Goal: Find specific page/section: Find specific page/section

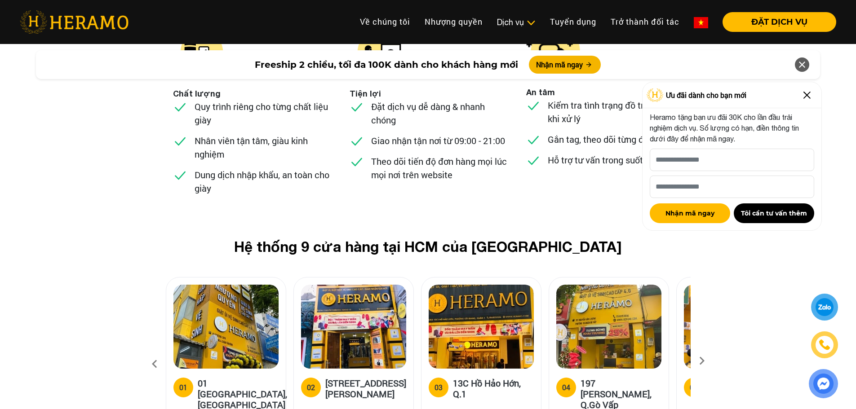
scroll to position [3415, 0]
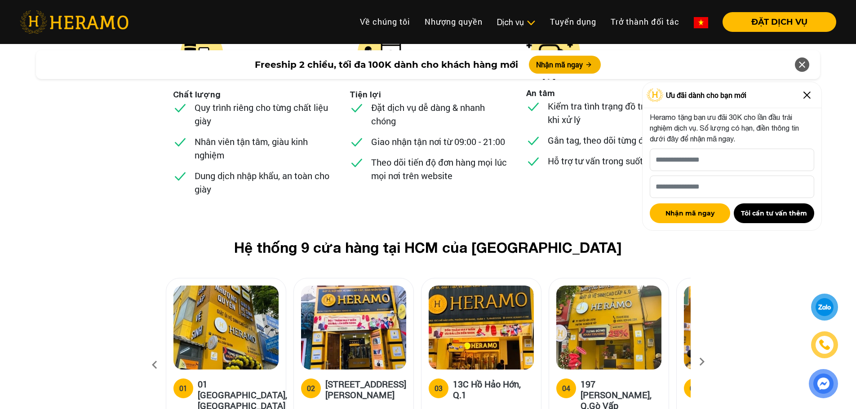
click at [703, 362] on icon at bounding box center [702, 365] width 16 height 6
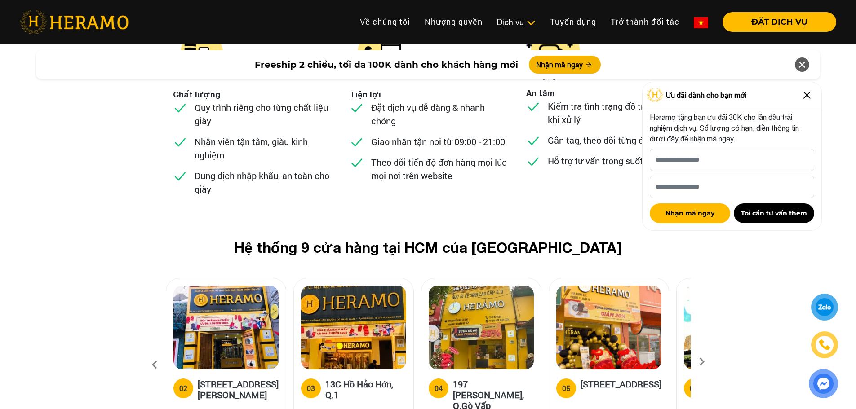
click at [702, 362] on icon at bounding box center [702, 365] width 16 height 6
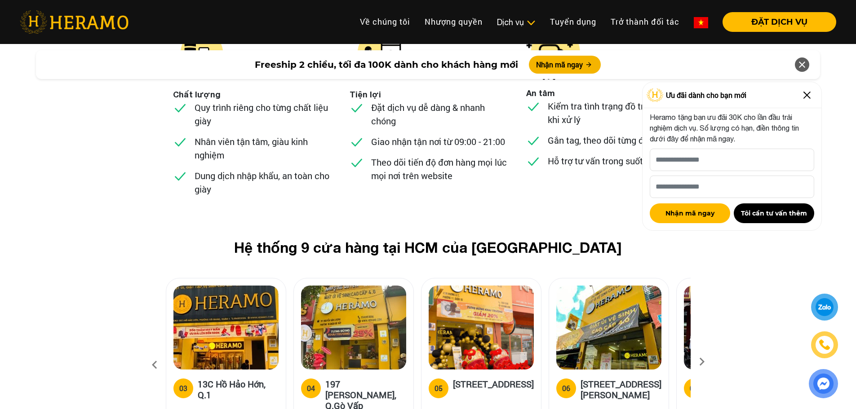
click at [702, 362] on icon at bounding box center [702, 365] width 16 height 6
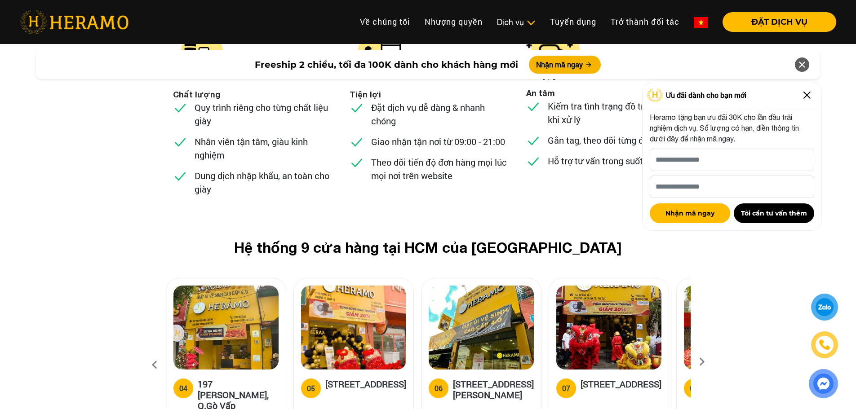
click at [702, 362] on icon at bounding box center [702, 365] width 16 height 6
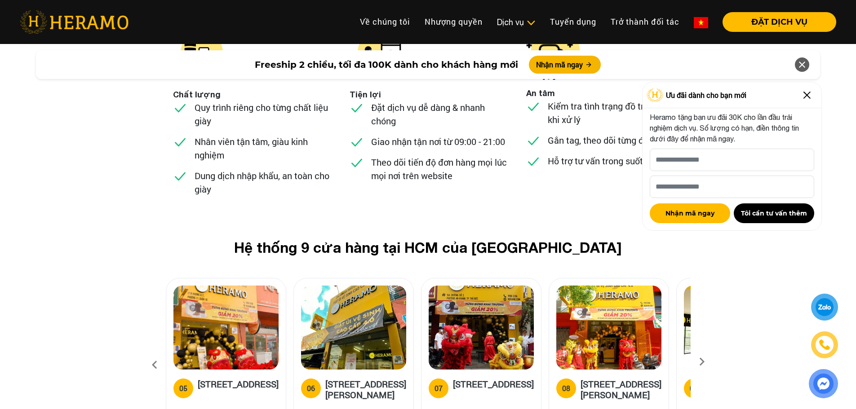
click at [702, 362] on icon at bounding box center [702, 365] width 16 height 6
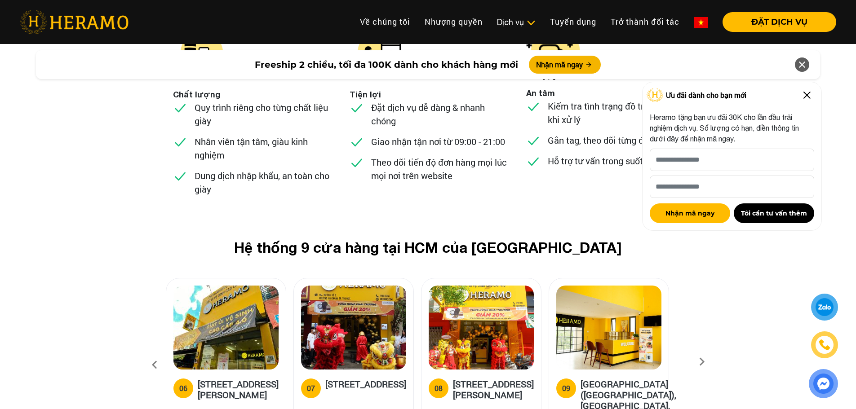
click at [702, 362] on icon at bounding box center [702, 365] width 16 height 6
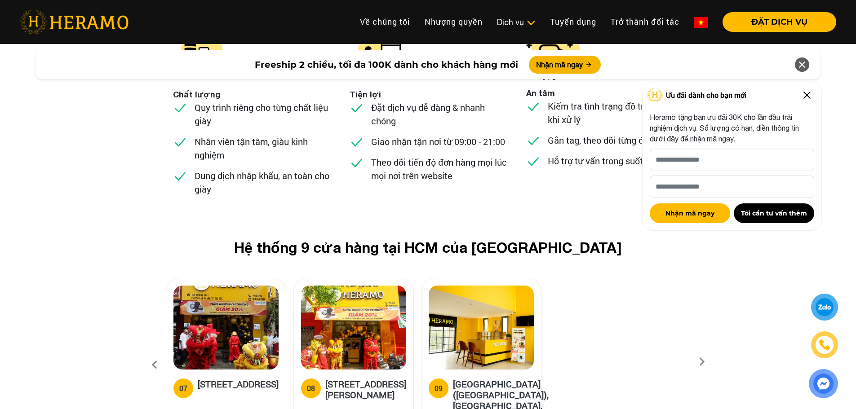
click at [702, 362] on icon at bounding box center [702, 365] width 16 height 6
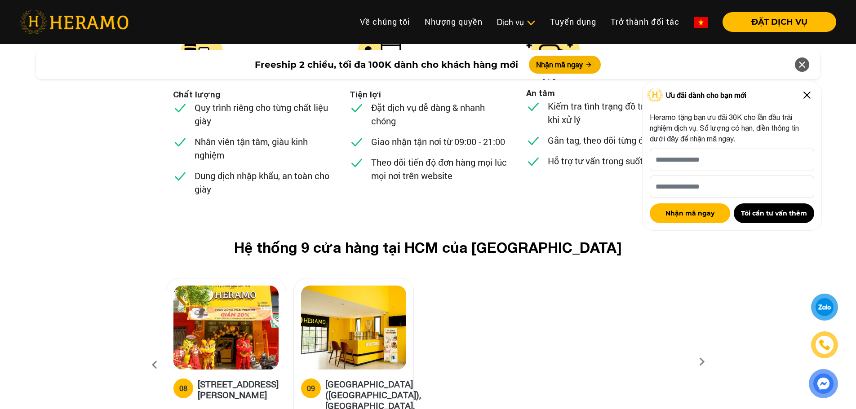
click at [702, 362] on icon at bounding box center [702, 365] width 16 height 6
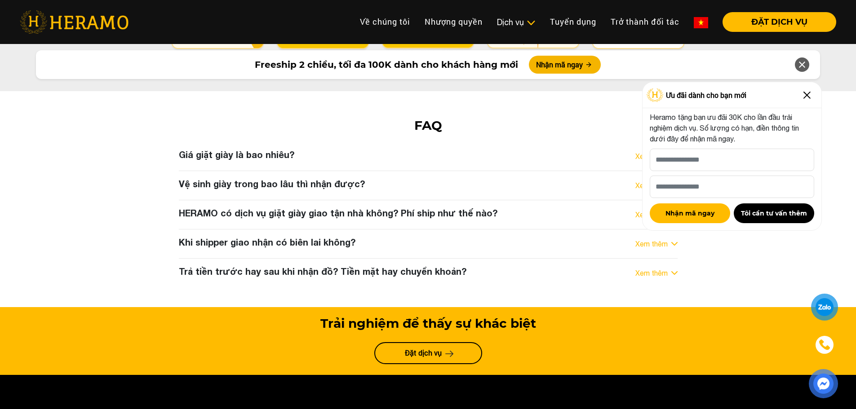
scroll to position [4853, 0]
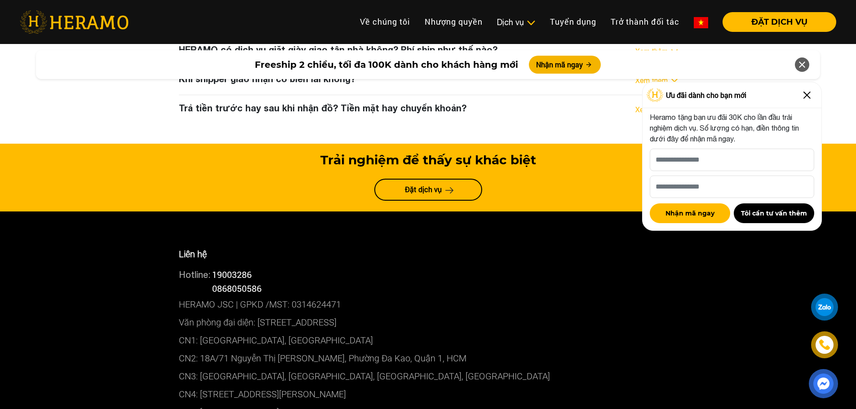
click at [808, 96] on img at bounding box center [807, 95] width 14 height 14
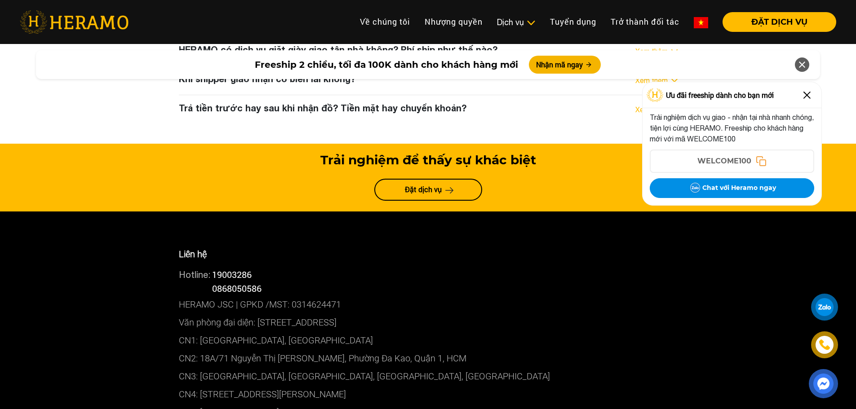
click at [807, 94] on img at bounding box center [807, 95] width 14 height 14
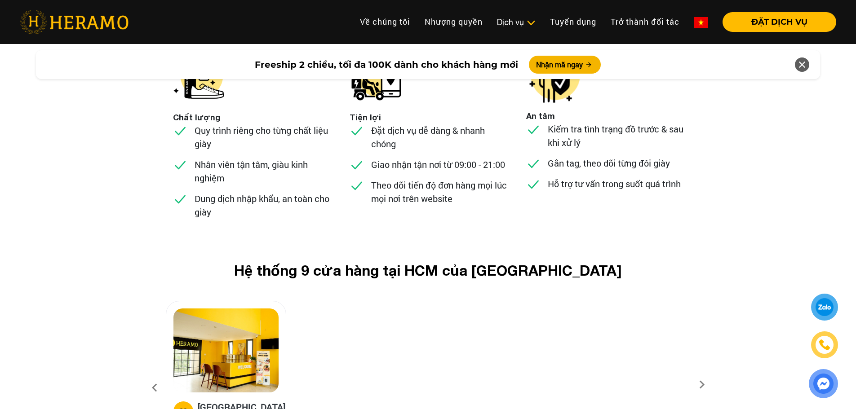
scroll to position [3444, 0]
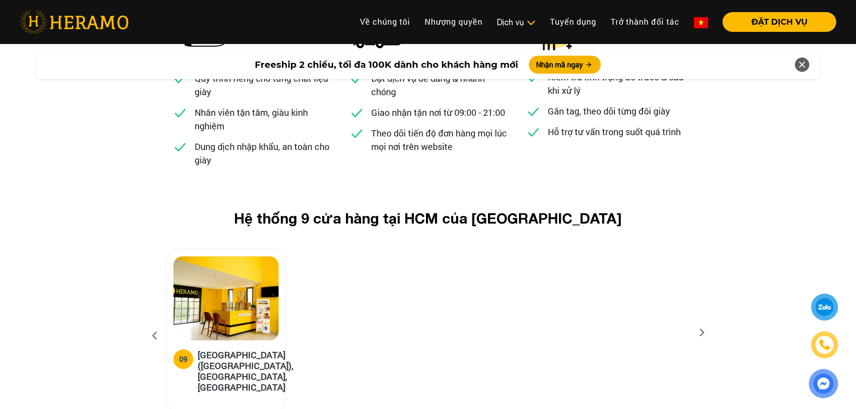
click at [151, 324] on icon at bounding box center [155, 336] width 16 height 24
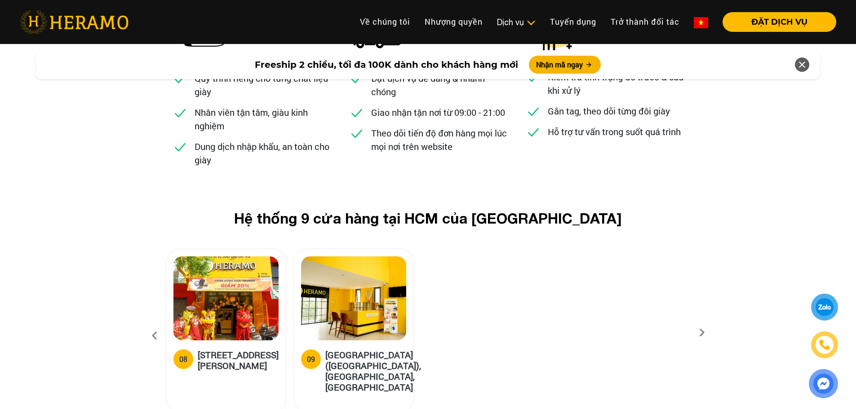
click at [153, 324] on icon at bounding box center [155, 336] width 16 height 24
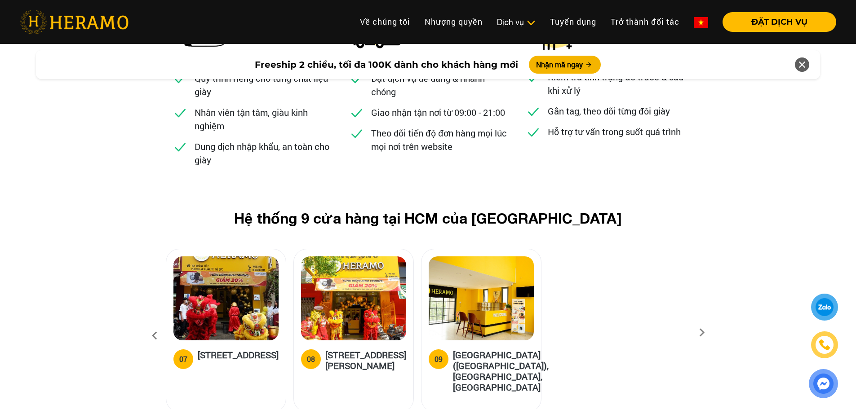
click at [153, 324] on icon at bounding box center [155, 336] width 16 height 24
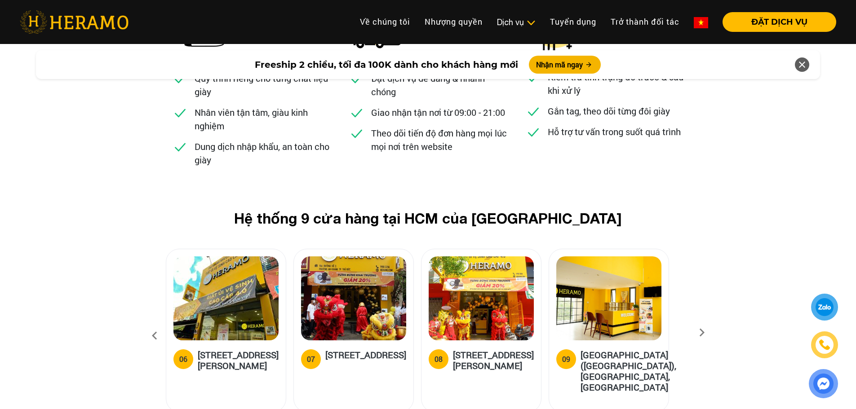
click at [154, 324] on icon at bounding box center [155, 336] width 16 height 24
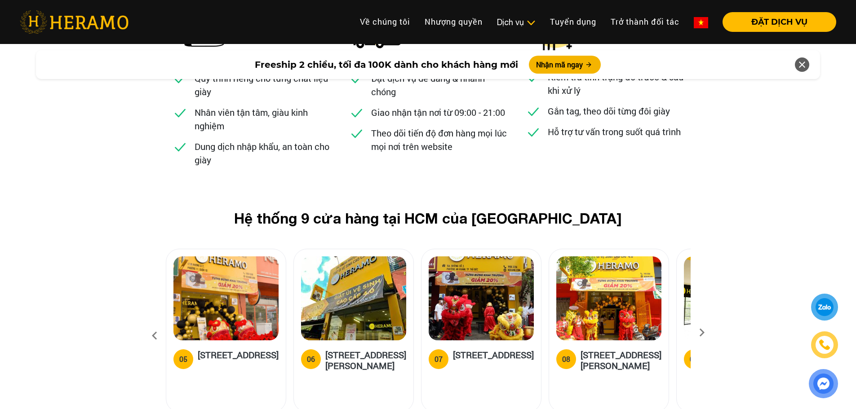
click at [156, 324] on icon at bounding box center [155, 336] width 16 height 24
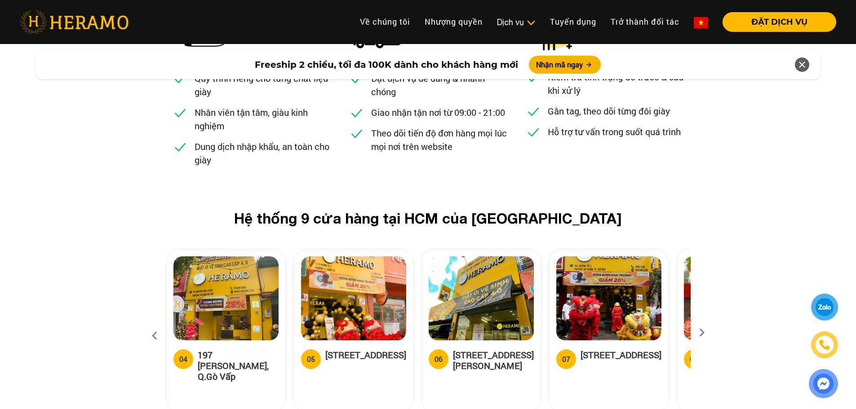
click at [157, 324] on icon at bounding box center [155, 336] width 16 height 24
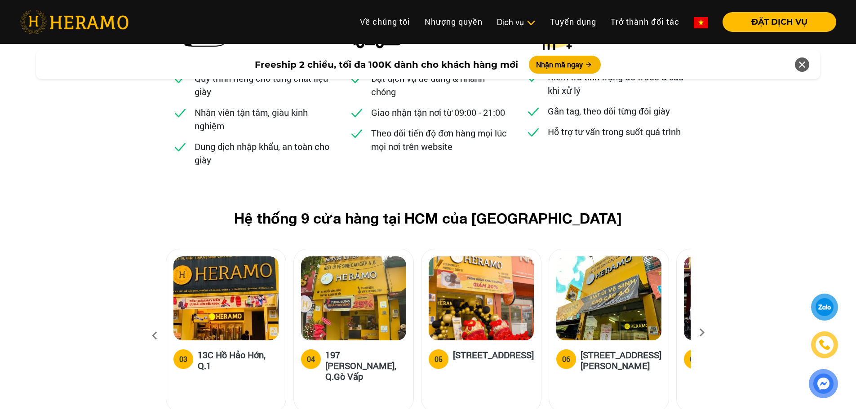
click at [157, 324] on icon at bounding box center [155, 336] width 16 height 24
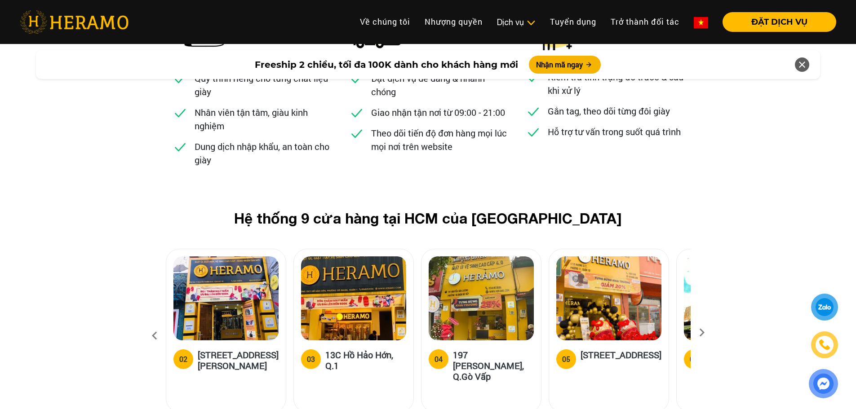
click at [157, 324] on icon at bounding box center [155, 336] width 16 height 24
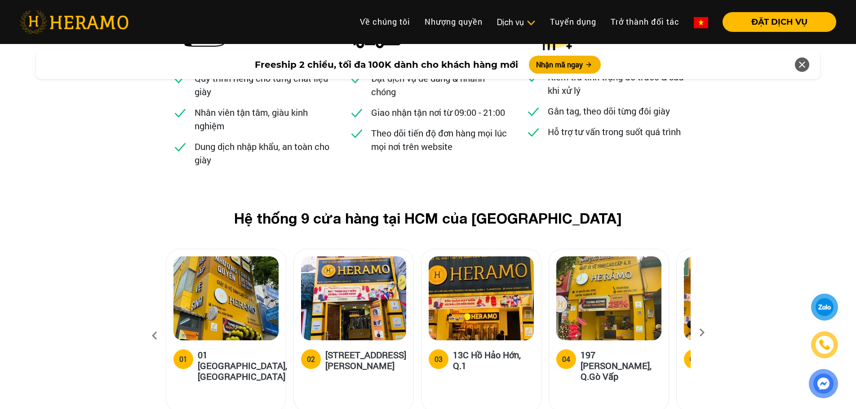
click at [157, 324] on icon at bounding box center [155, 336] width 16 height 24
click at [156, 324] on icon at bounding box center [155, 336] width 16 height 24
click at [119, 258] on div "Hệ thống 9 cửa hàng tại HCM của HERAMO 01 01 [GEOGRAPHIC_DATA], Q.[GEOGRAPHIC_D…" at bounding box center [428, 316] width 856 height 213
click at [701, 333] on icon at bounding box center [702, 336] width 16 height 6
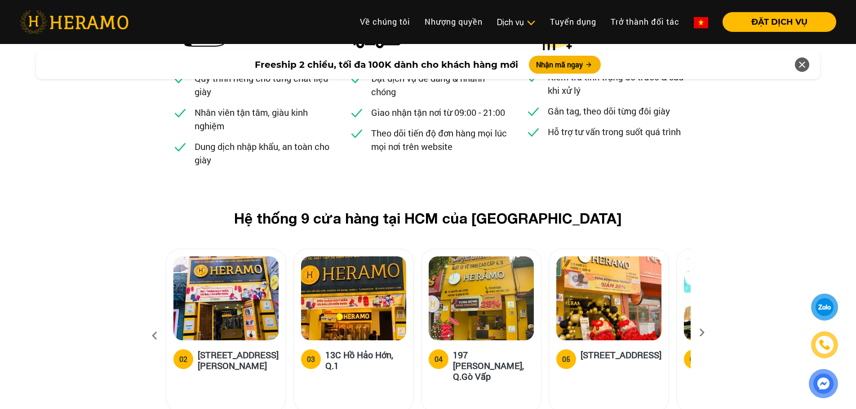
click at [701, 333] on icon at bounding box center [702, 336] width 16 height 6
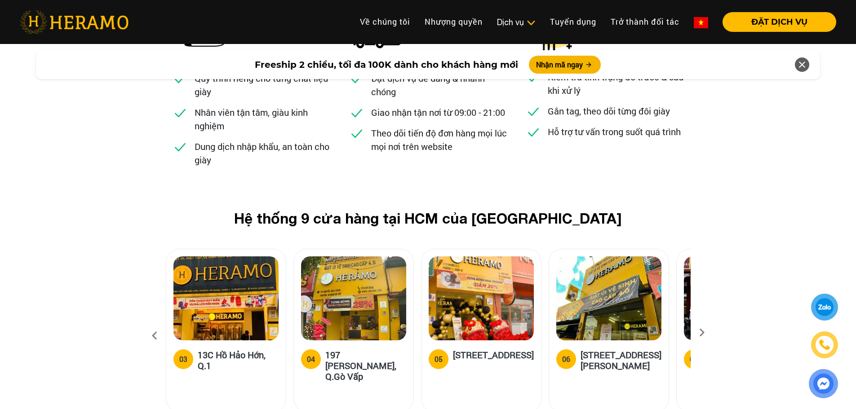
click at [701, 333] on icon at bounding box center [702, 336] width 16 height 6
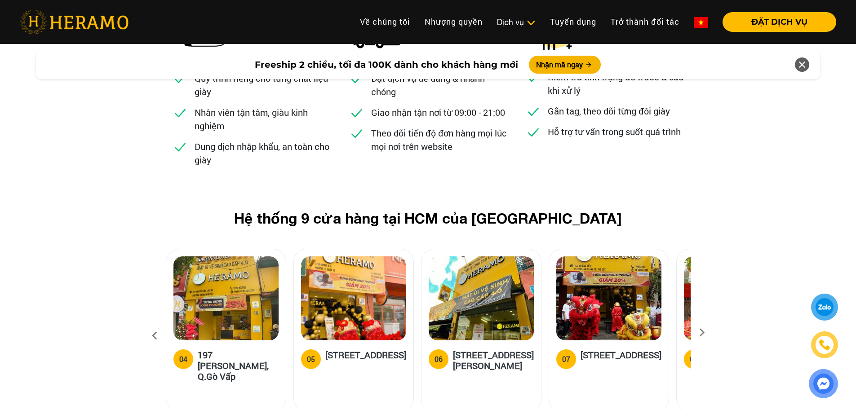
click at [700, 333] on icon at bounding box center [702, 336] width 16 height 6
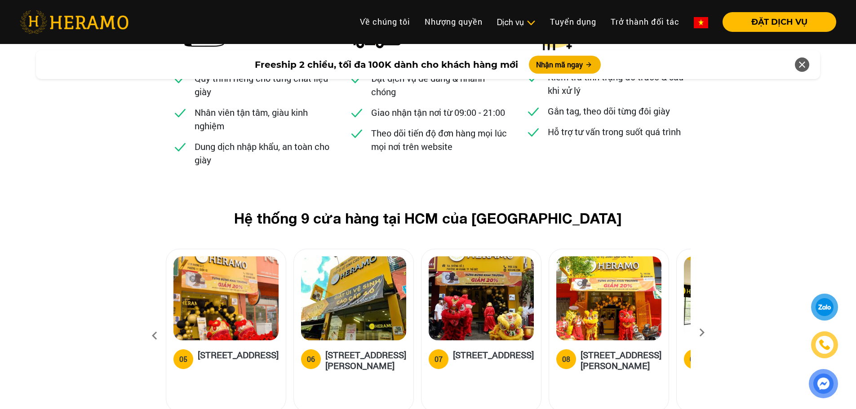
click at [700, 333] on icon at bounding box center [702, 336] width 16 height 6
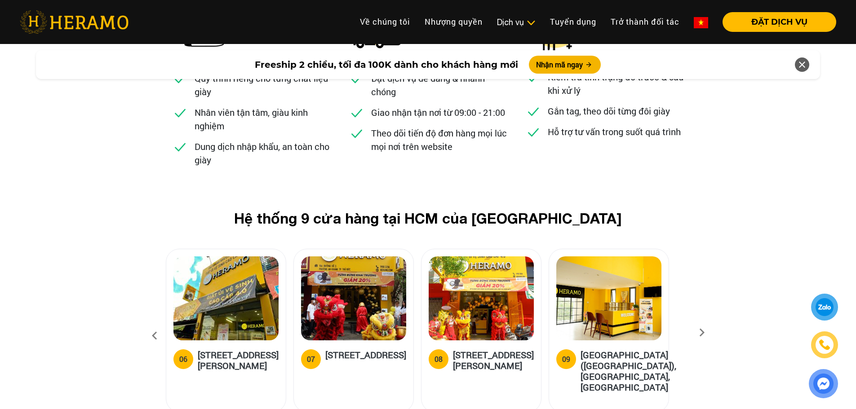
click at [700, 333] on icon at bounding box center [702, 336] width 16 height 6
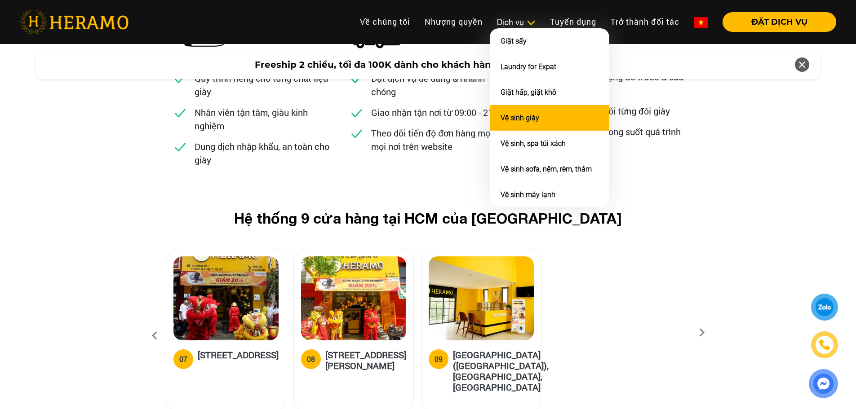
click at [542, 121] on li "Vệ sinh giày" at bounding box center [550, 118] width 120 height 26
click at [518, 126] on li "Vệ sinh giày" at bounding box center [550, 118] width 120 height 26
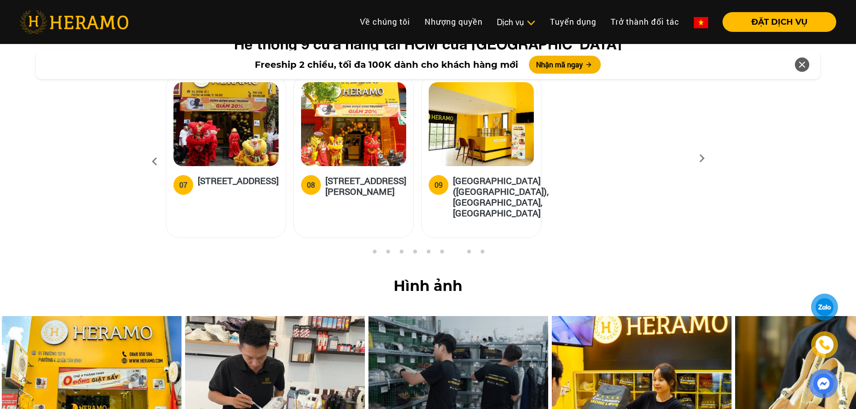
scroll to position [3714, 0]
